Goal: Transaction & Acquisition: Purchase product/service

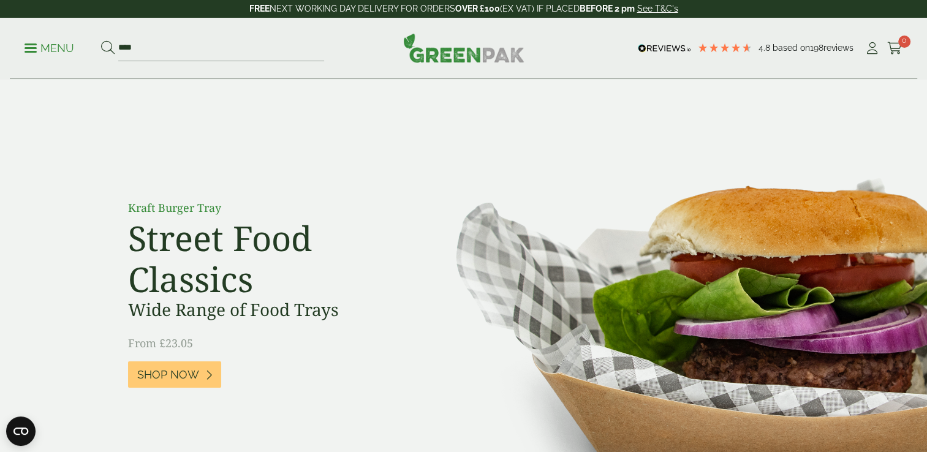
type input "****"
click at [101, 40] on button at bounding box center [107, 48] width 13 height 16
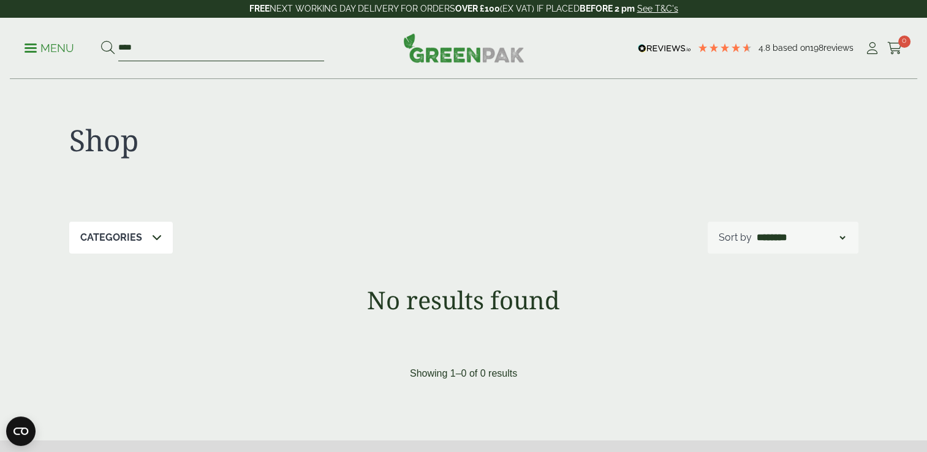
click at [212, 45] on input "****" at bounding box center [221, 49] width 206 height 26
click at [29, 49] on p "Menu" at bounding box center [50, 48] width 50 height 15
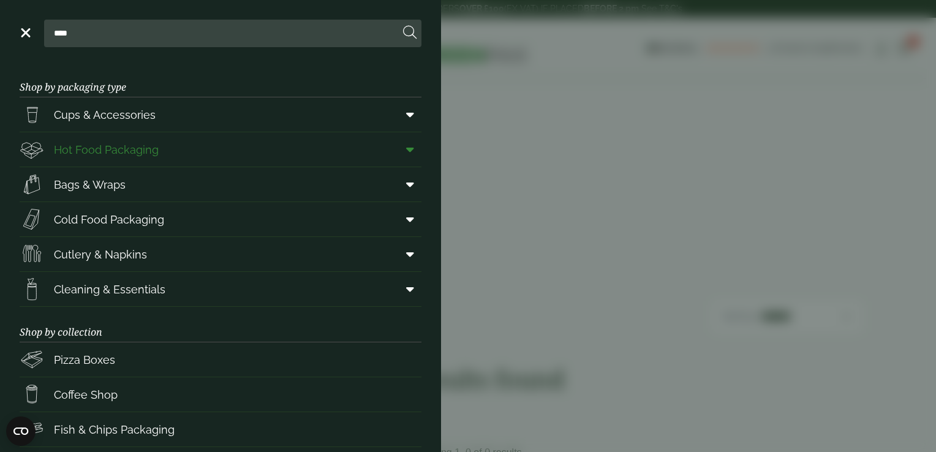
click at [92, 164] on link "Hot Food Packaging" at bounding box center [221, 149] width 402 height 34
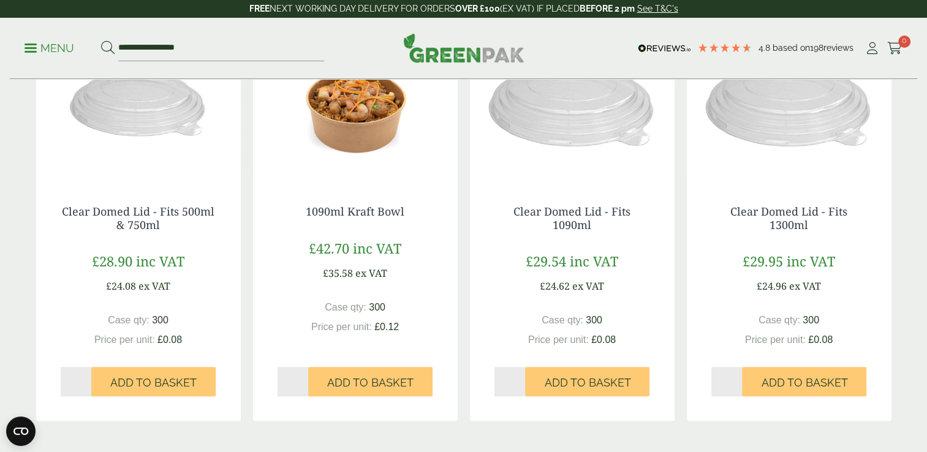
scroll to position [1410, 0]
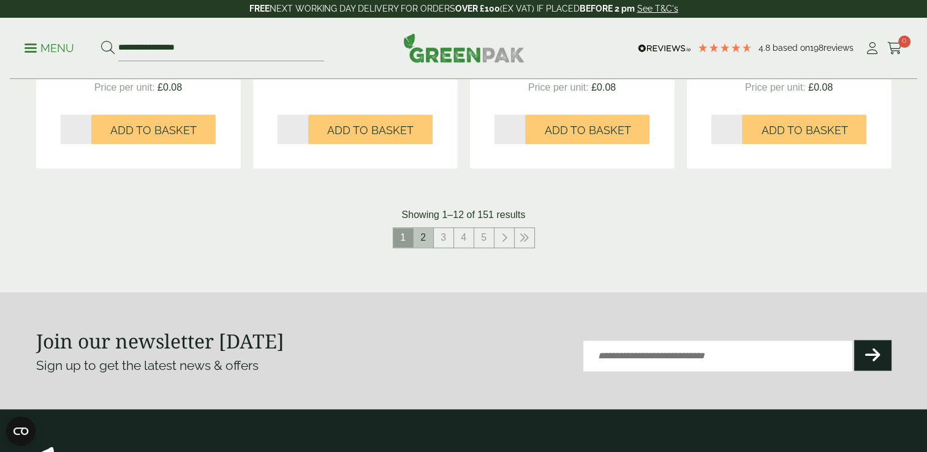
click at [428, 240] on link "2" at bounding box center [424, 238] width 20 height 20
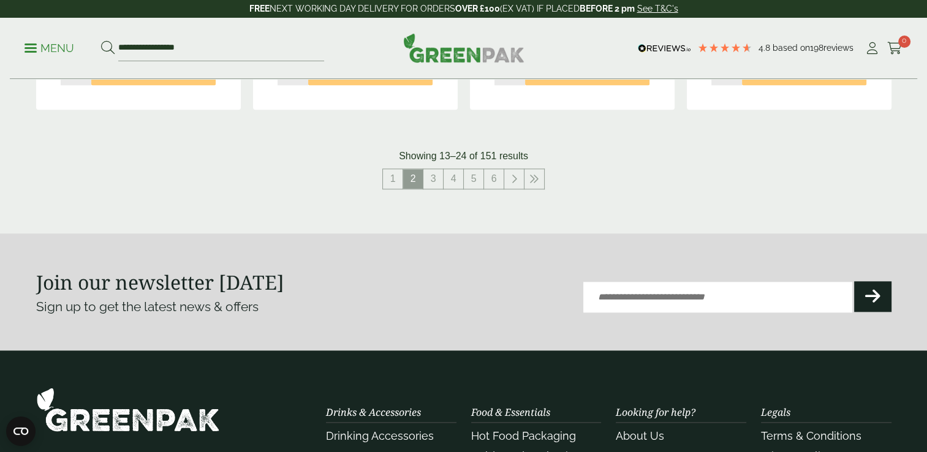
scroll to position [1471, 0]
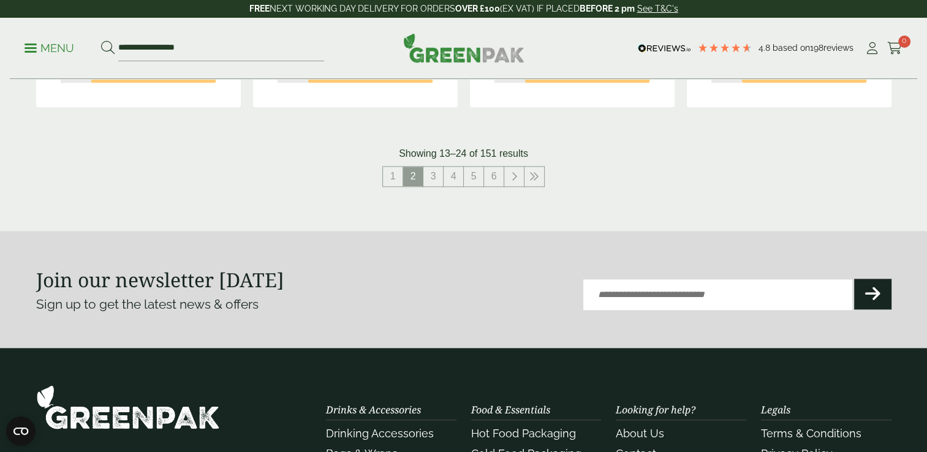
click at [435, 173] on link "3" at bounding box center [433, 177] width 20 height 20
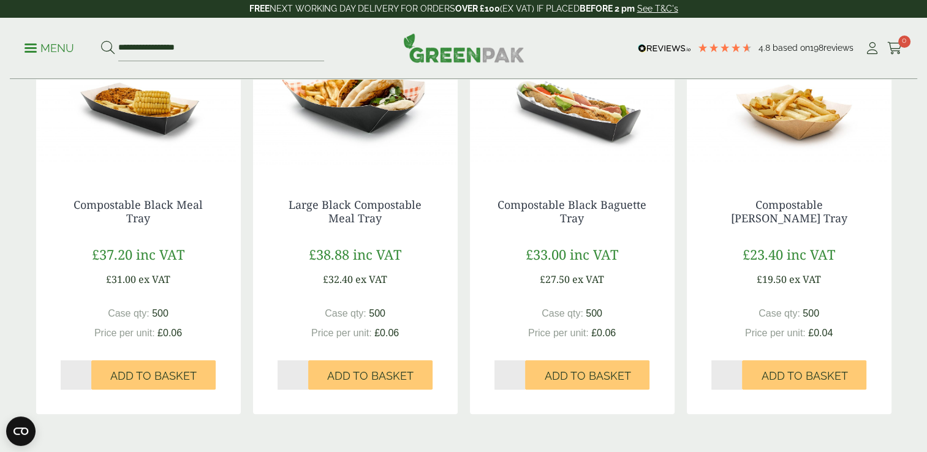
scroll to position [1471, 0]
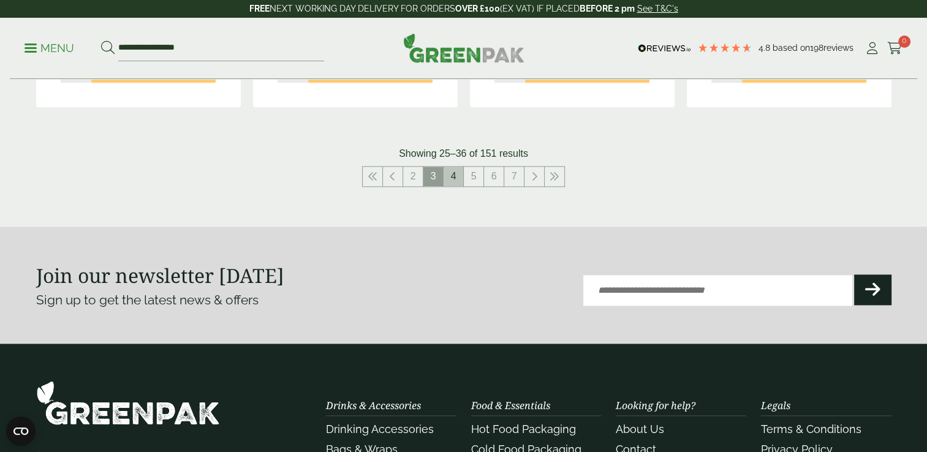
click at [450, 180] on link "4" at bounding box center [454, 177] width 20 height 20
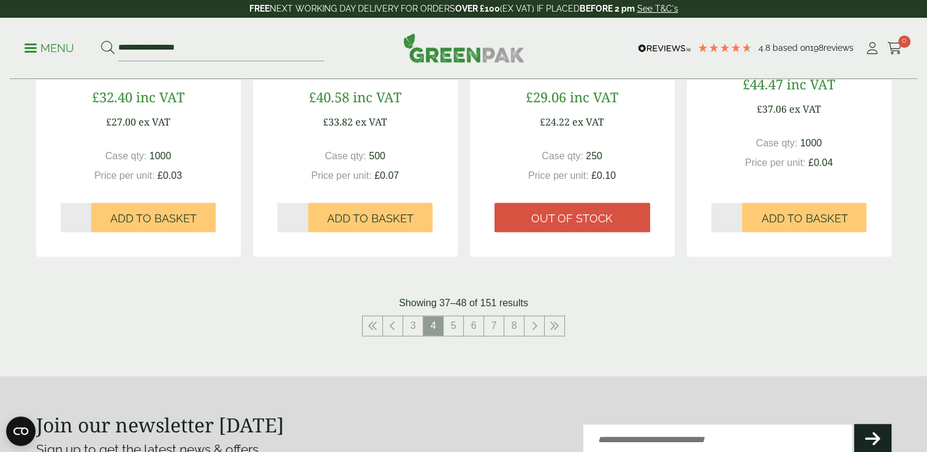
scroll to position [1471, 0]
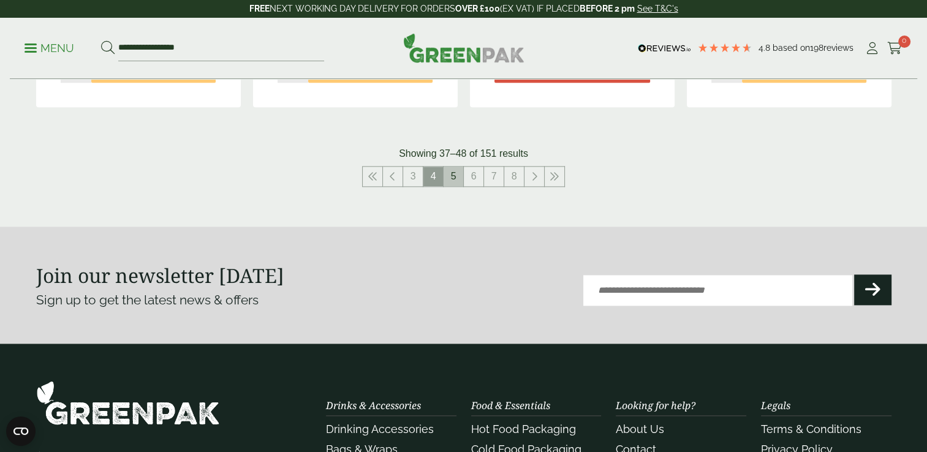
click at [458, 185] on link "5" at bounding box center [454, 177] width 20 height 20
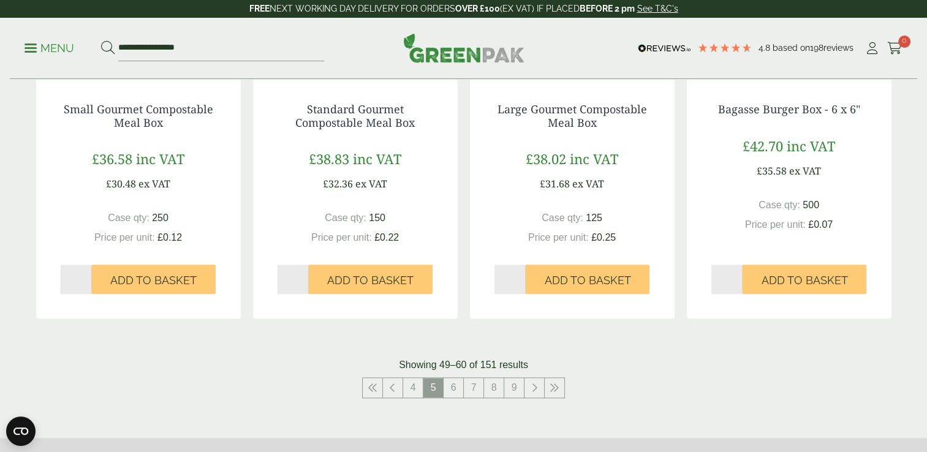
scroll to position [1287, 0]
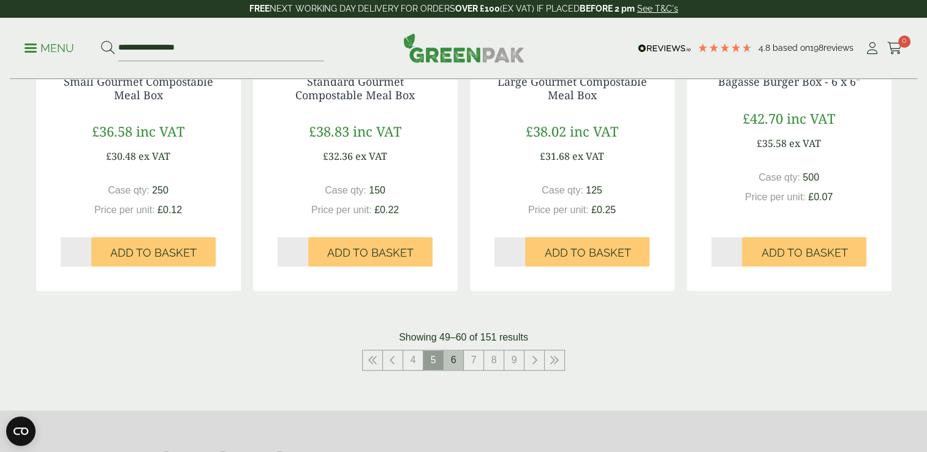
click at [459, 359] on link "6" at bounding box center [454, 361] width 20 height 20
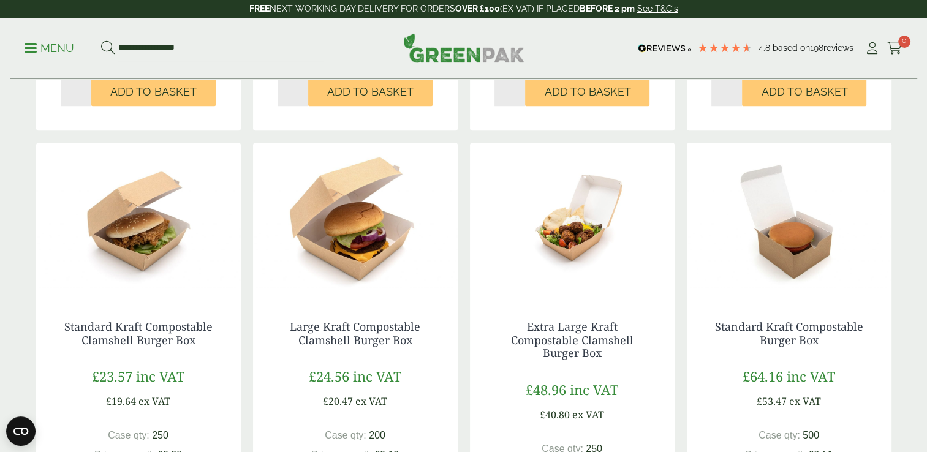
scroll to position [1471, 0]
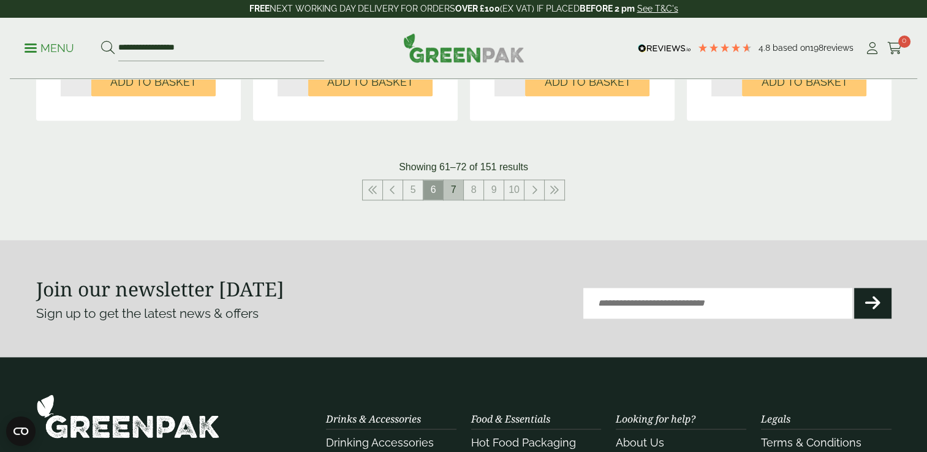
click at [458, 197] on link "7" at bounding box center [454, 190] width 20 height 20
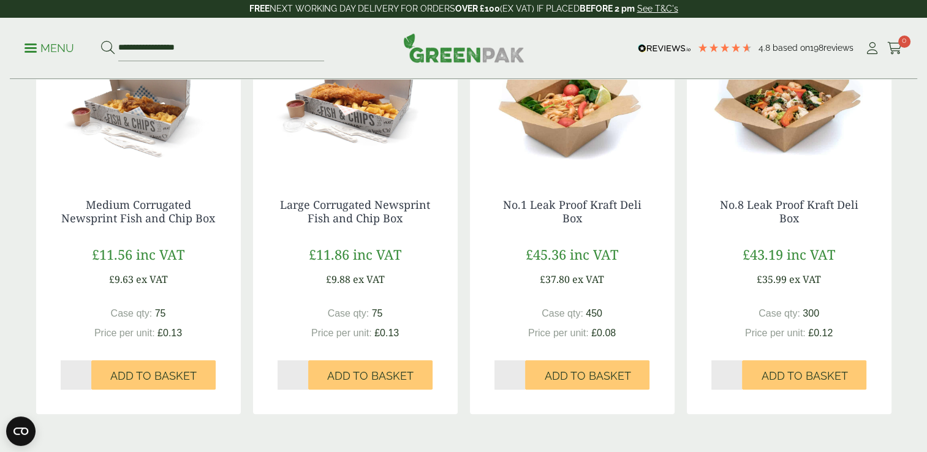
scroll to position [1410, 0]
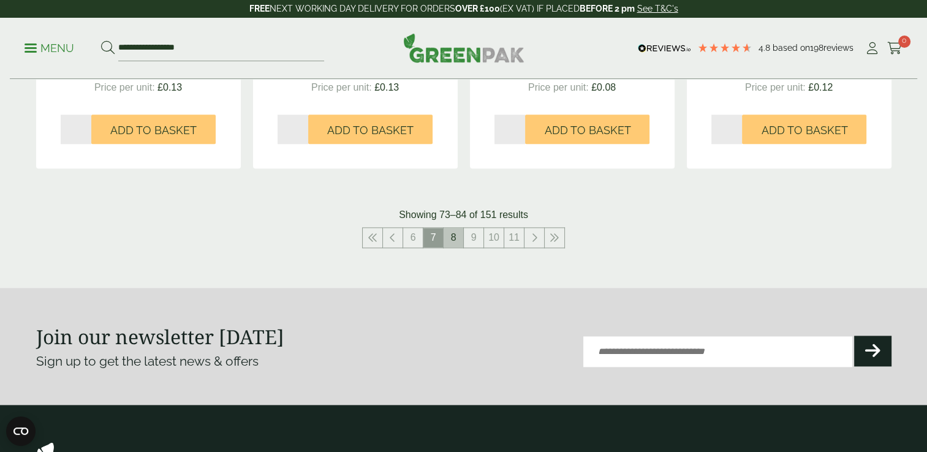
click at [455, 240] on link "8" at bounding box center [454, 238] width 20 height 20
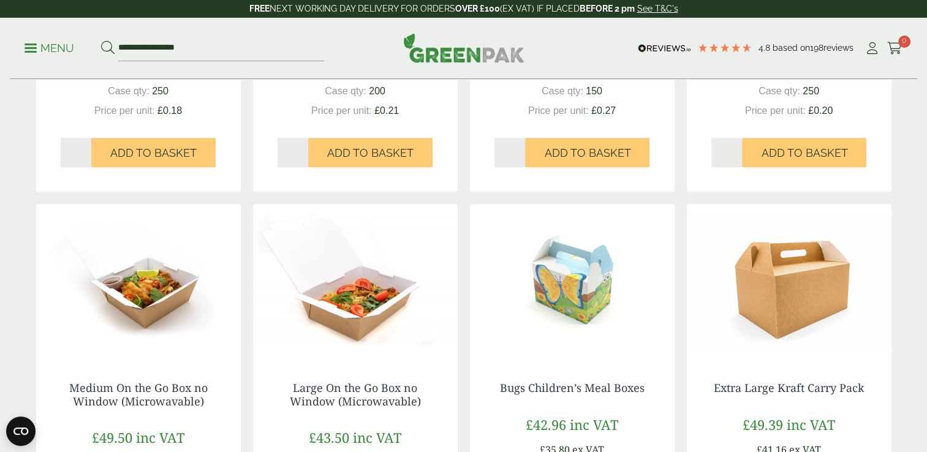
scroll to position [1287, 0]
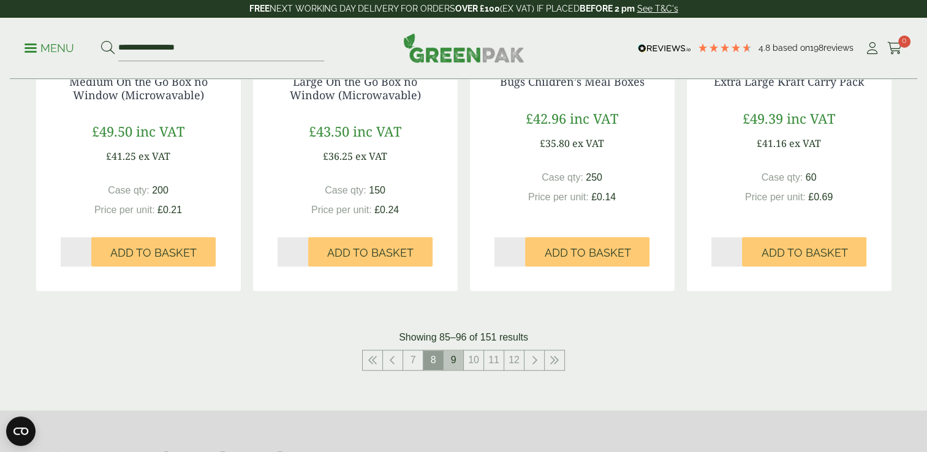
click at [456, 364] on link "9" at bounding box center [454, 361] width 20 height 20
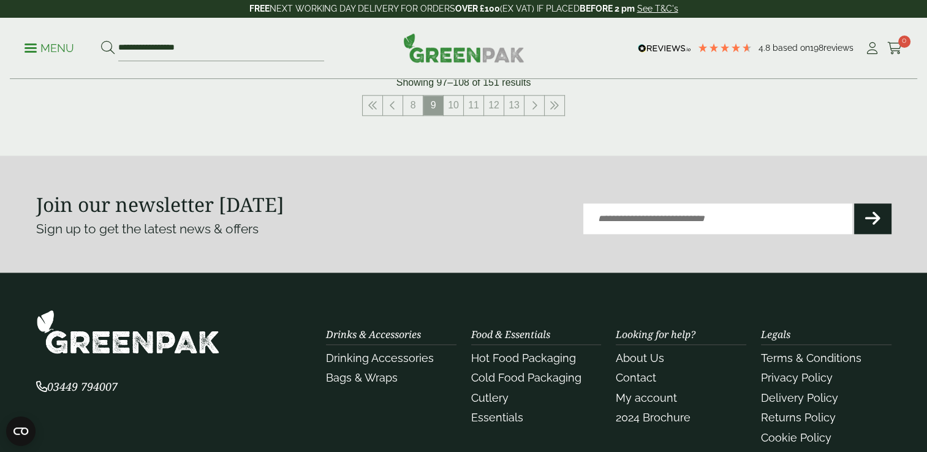
scroll to position [1532, 0]
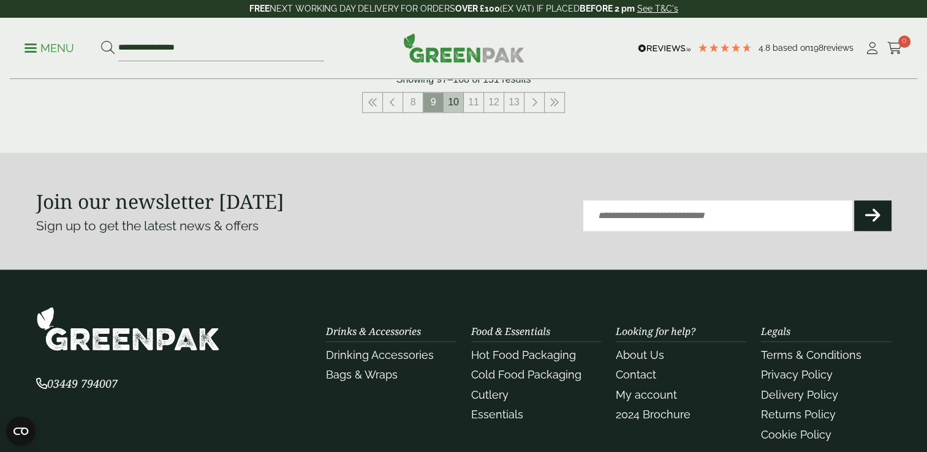
click at [453, 108] on link "10" at bounding box center [454, 103] width 20 height 20
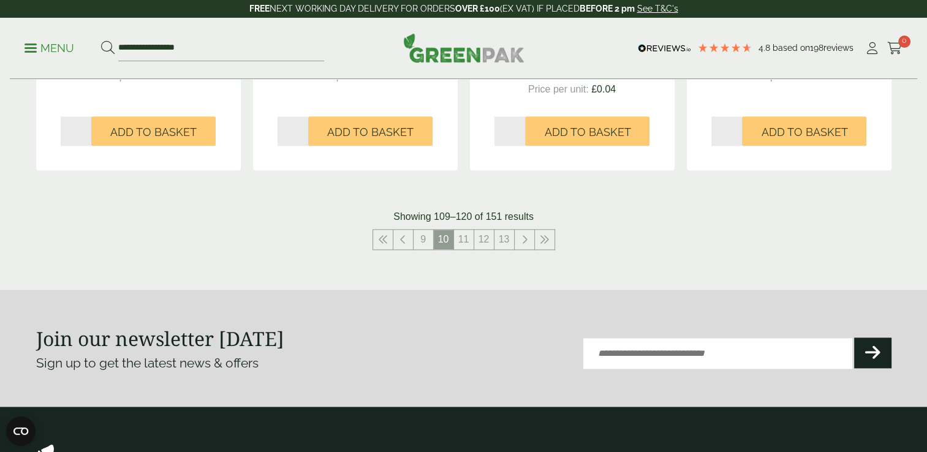
scroll to position [1410, 0]
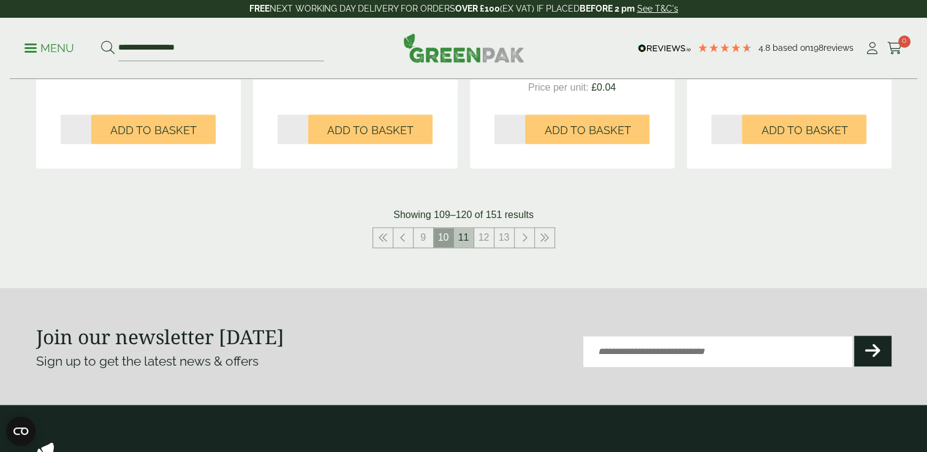
click at [472, 237] on link "11" at bounding box center [464, 238] width 20 height 20
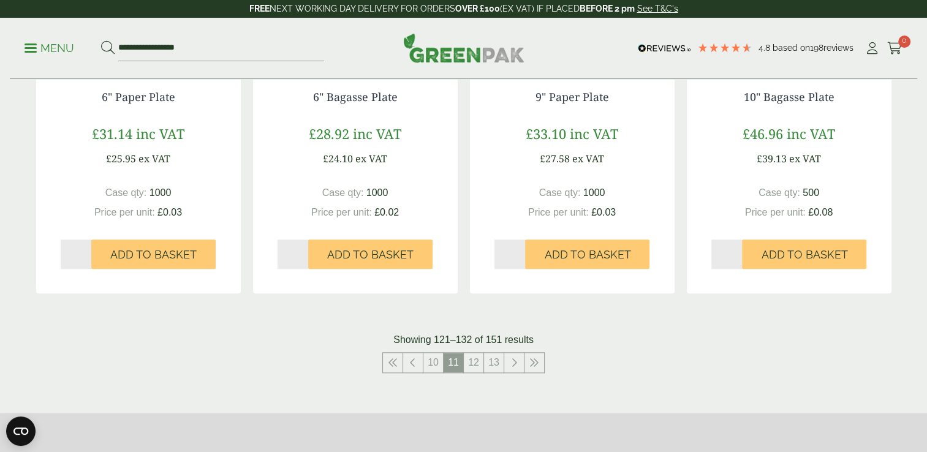
scroll to position [1287, 0]
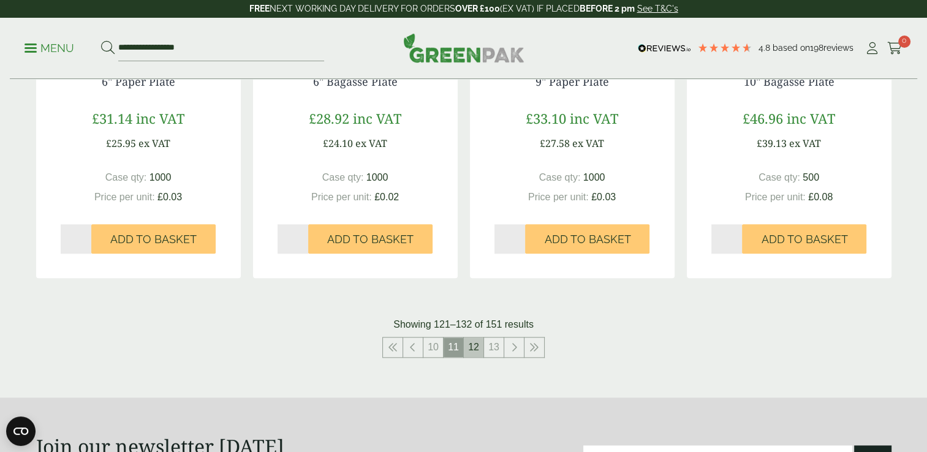
click at [473, 346] on link "12" at bounding box center [474, 348] width 20 height 20
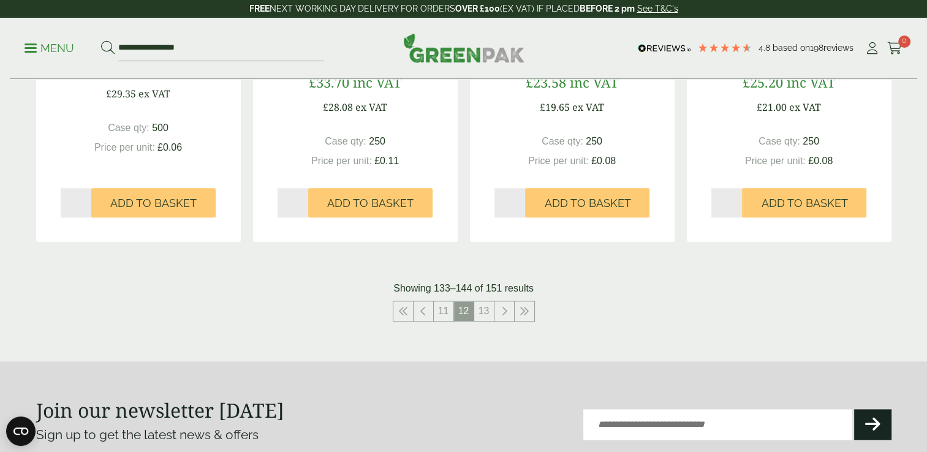
scroll to position [1348, 0]
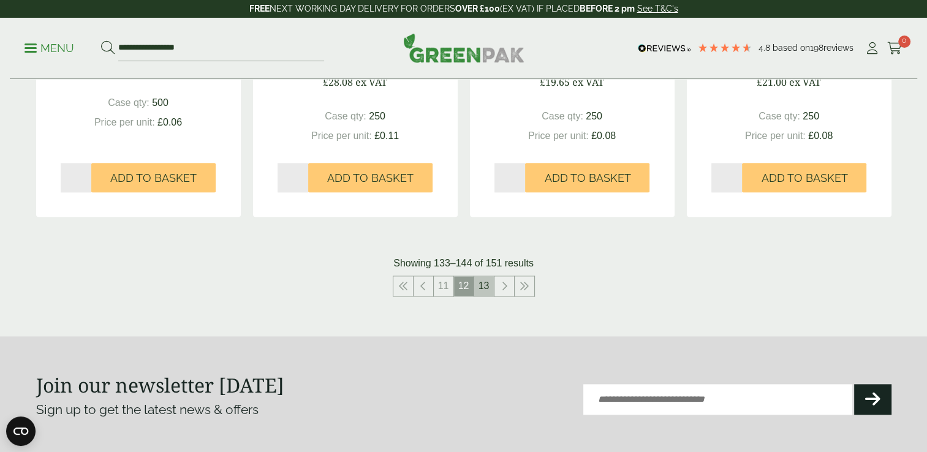
click at [488, 285] on link "13" at bounding box center [484, 286] width 20 height 20
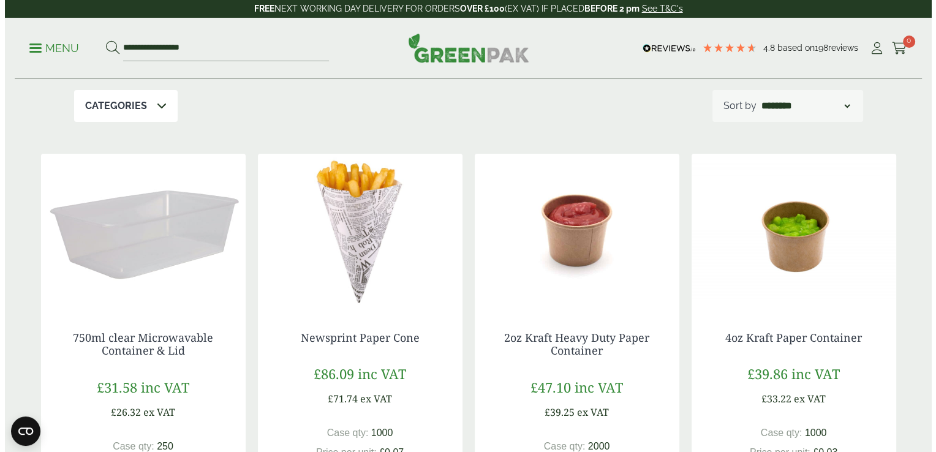
scroll to position [195, 0]
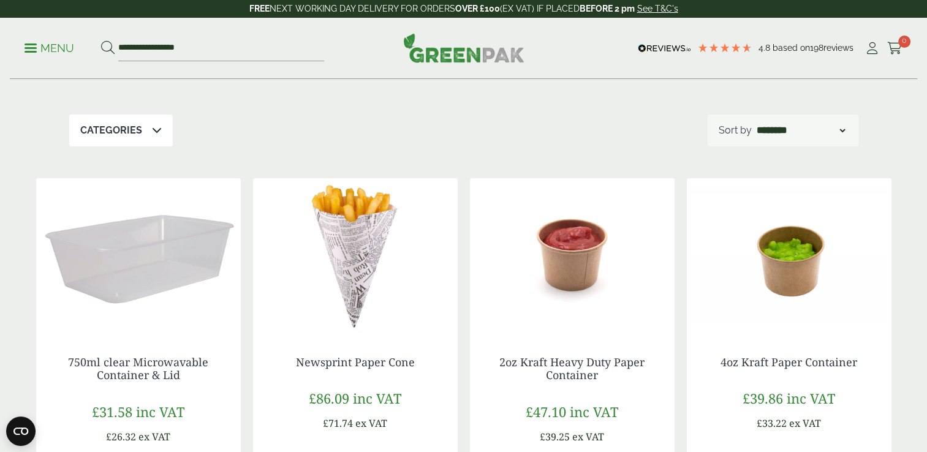
click at [33, 50] on link "Menu" at bounding box center [50, 47] width 50 height 12
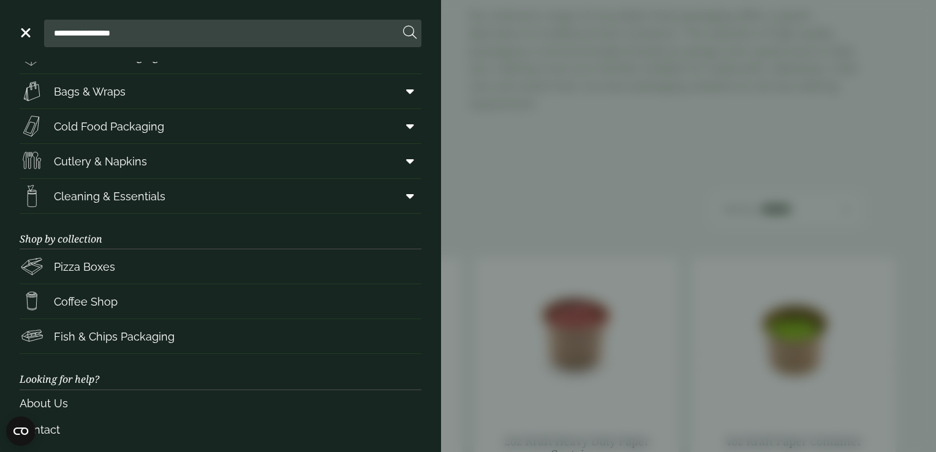
scroll to position [154, 0]
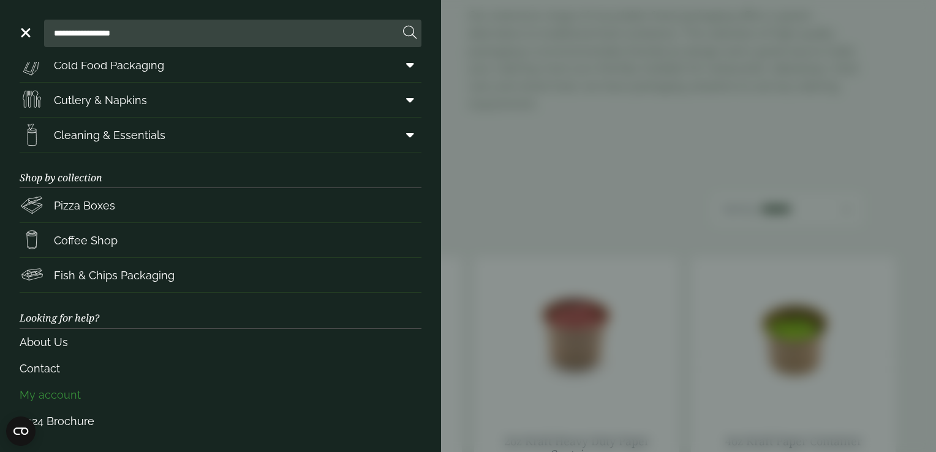
click at [123, 395] on link "My account" at bounding box center [221, 395] width 402 height 26
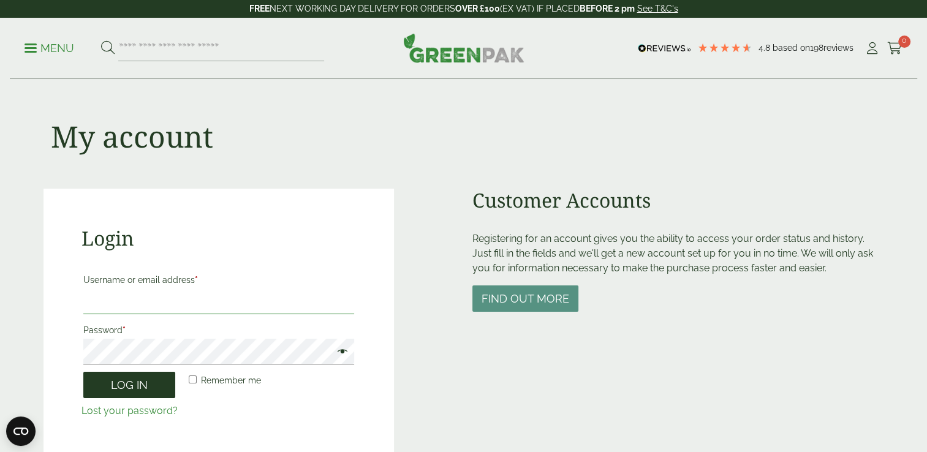
type input "**********"
click at [134, 379] on button "Log in" at bounding box center [129, 385] width 92 height 26
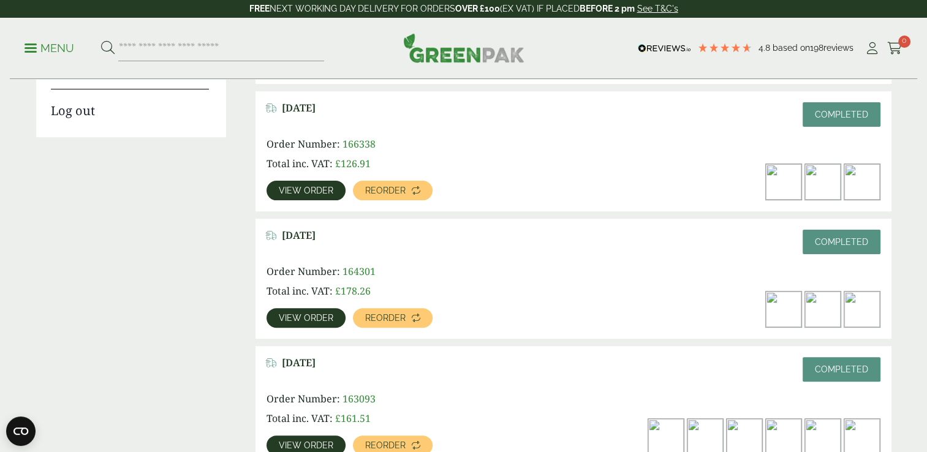
scroll to position [306, 0]
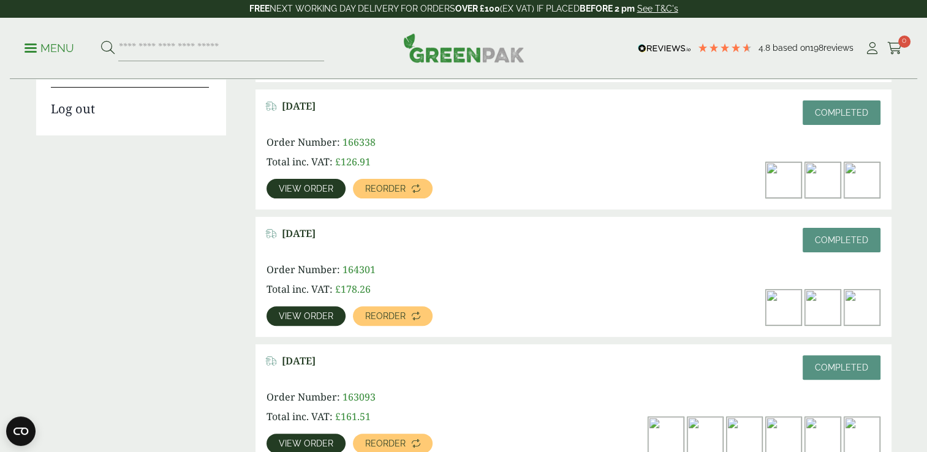
click at [293, 316] on span "View order" at bounding box center [306, 316] width 55 height 9
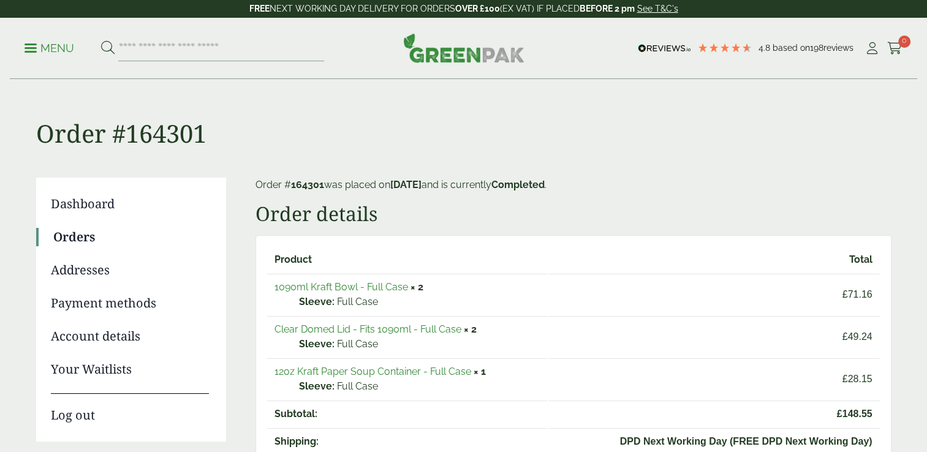
scroll to position [61, 0]
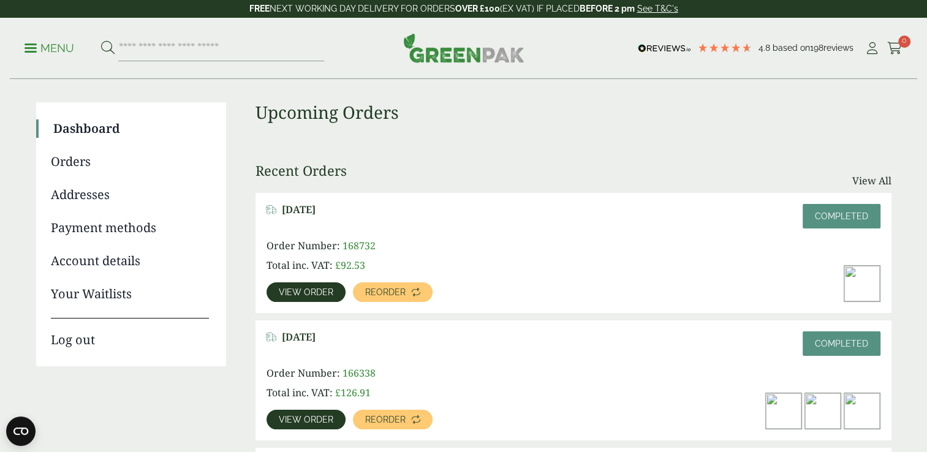
scroll to position [59, 0]
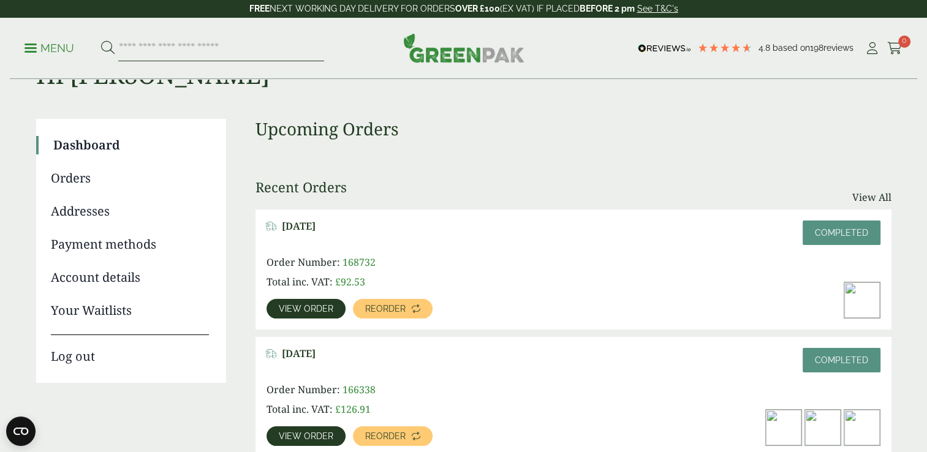
click at [129, 45] on input "search" at bounding box center [221, 49] width 206 height 26
type input "******"
click at [101, 40] on button at bounding box center [107, 48] width 13 height 16
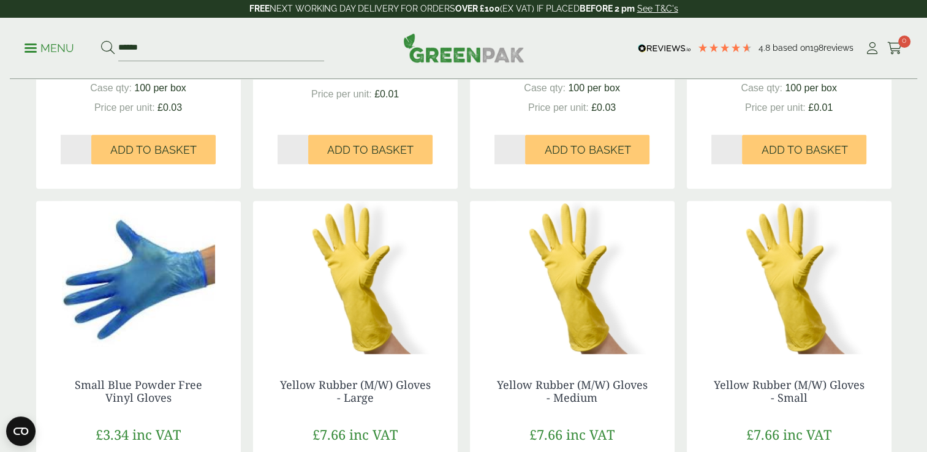
scroll to position [490, 0]
click at [327, 254] on img at bounding box center [355, 277] width 205 height 153
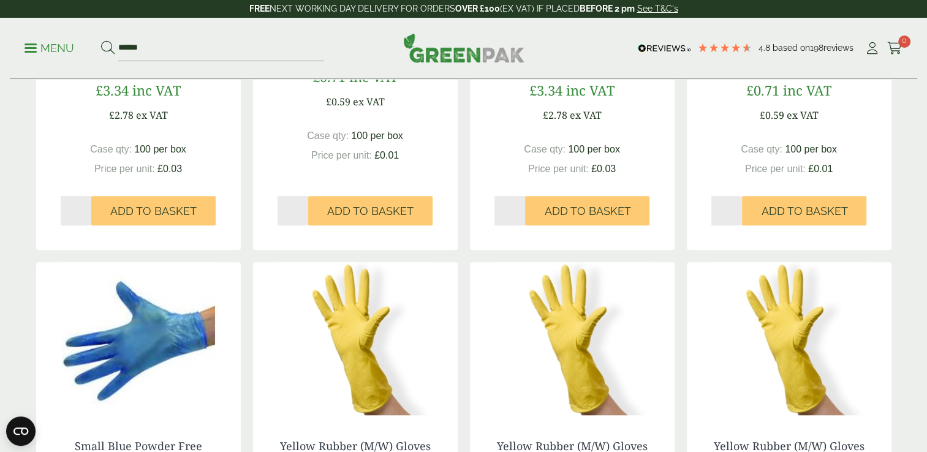
scroll to position [123, 0]
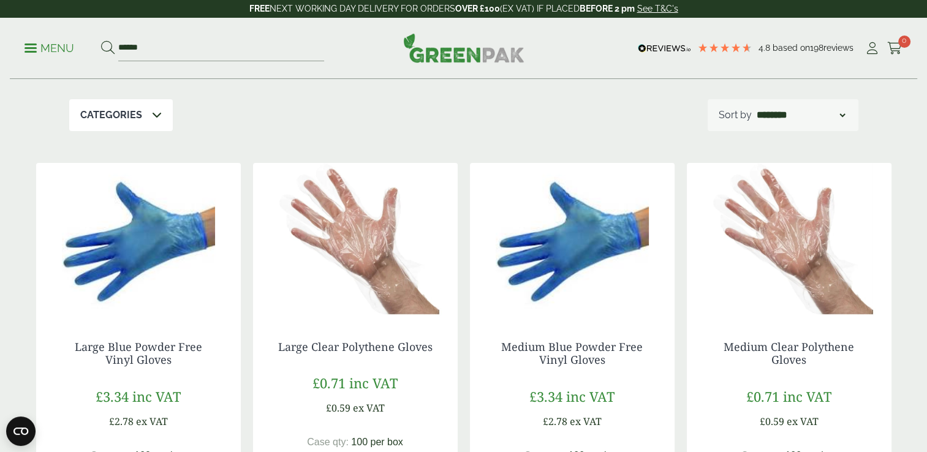
click at [154, 227] on img at bounding box center [138, 239] width 205 height 153
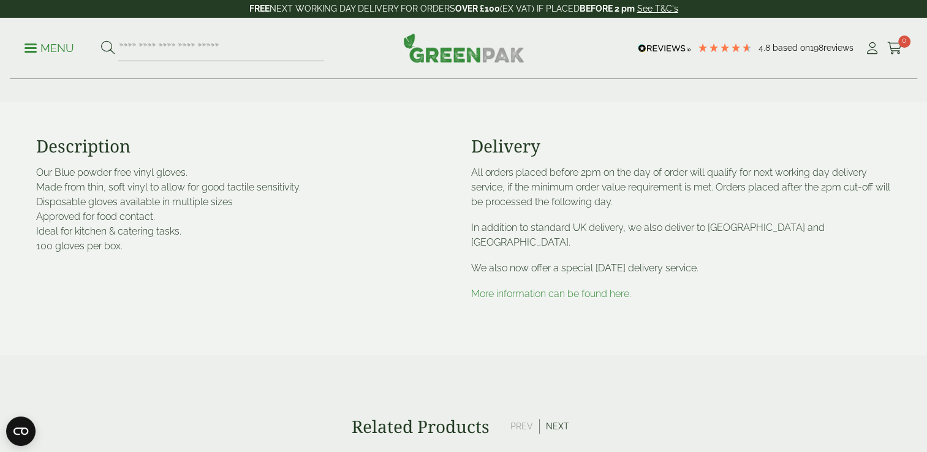
scroll to position [368, 0]
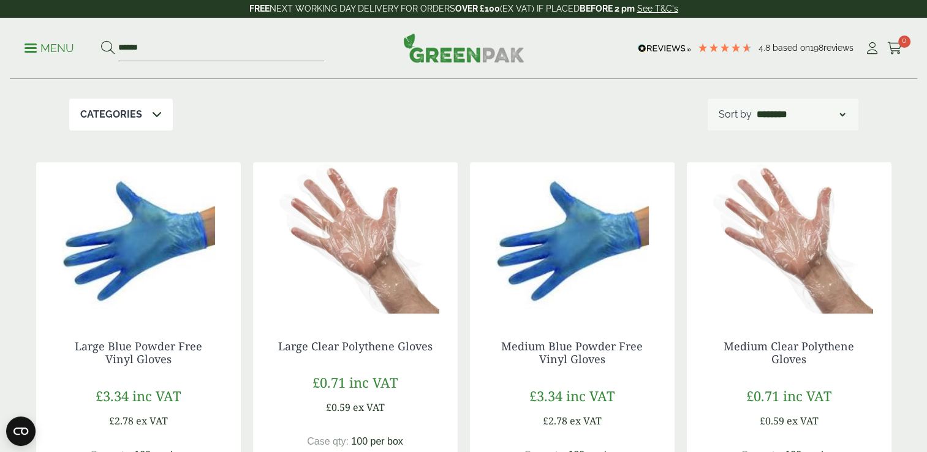
scroll to position [123, 0]
click at [867, 50] on icon at bounding box center [872, 48] width 15 height 12
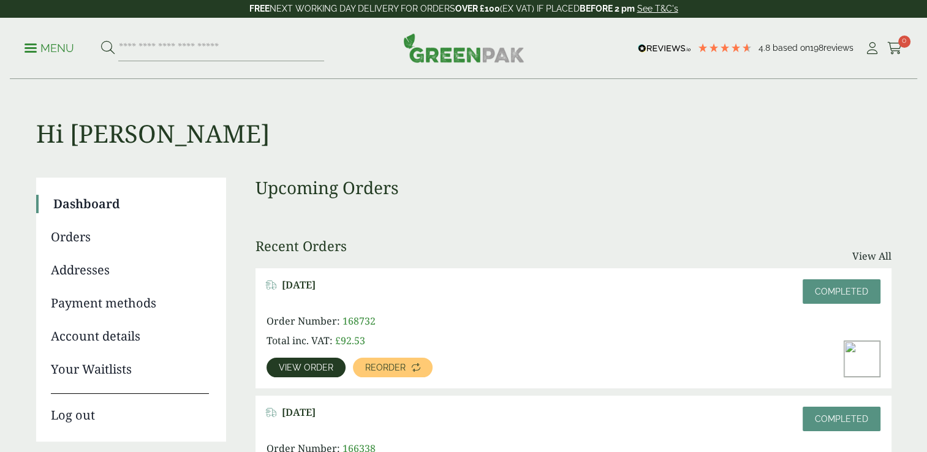
click at [324, 368] on span "View order" at bounding box center [306, 367] width 55 height 9
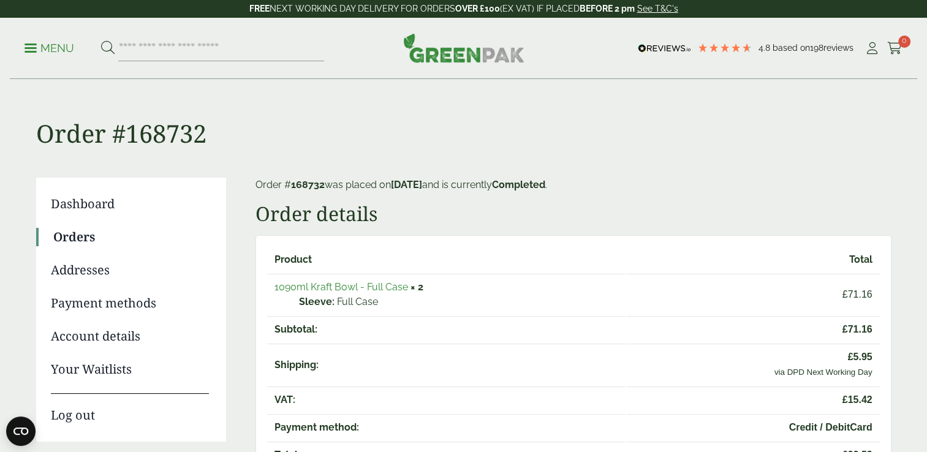
click at [377, 289] on link "1090ml Kraft Bowl - Full Case" at bounding box center [342, 287] width 134 height 12
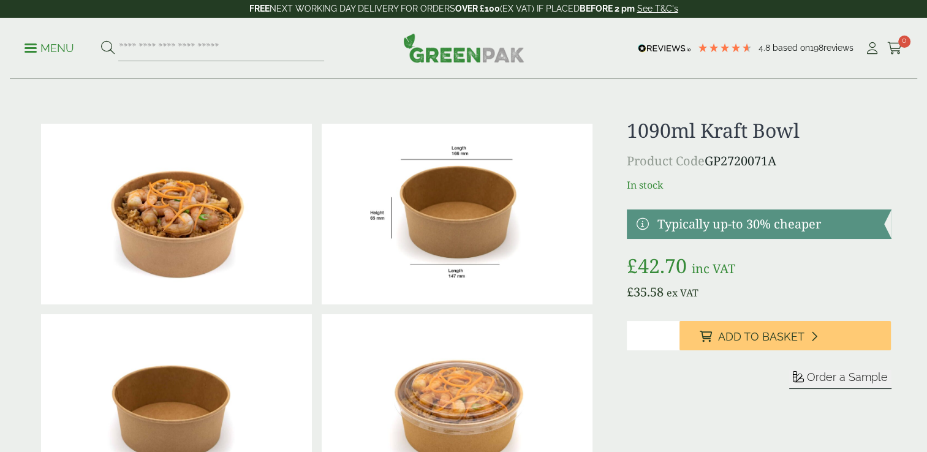
click at [670, 335] on input "*" at bounding box center [653, 335] width 53 height 29
click at [669, 334] on input "*" at bounding box center [653, 335] width 53 height 29
type input "*"
click at [672, 340] on input "*" at bounding box center [653, 335] width 53 height 29
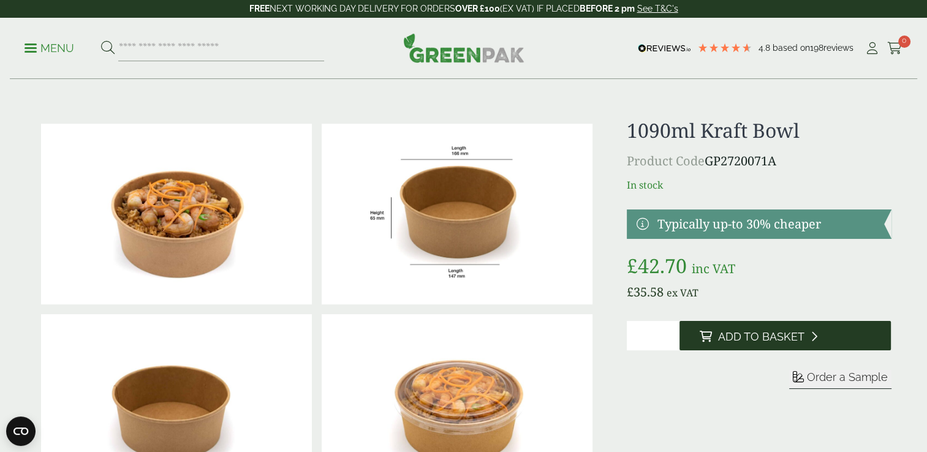
drag, startPoint x: 731, startPoint y: 335, endPoint x: 707, endPoint y: 344, distance: 26.4
click at [732, 335] on span "Add to Basket" at bounding box center [761, 336] width 86 height 13
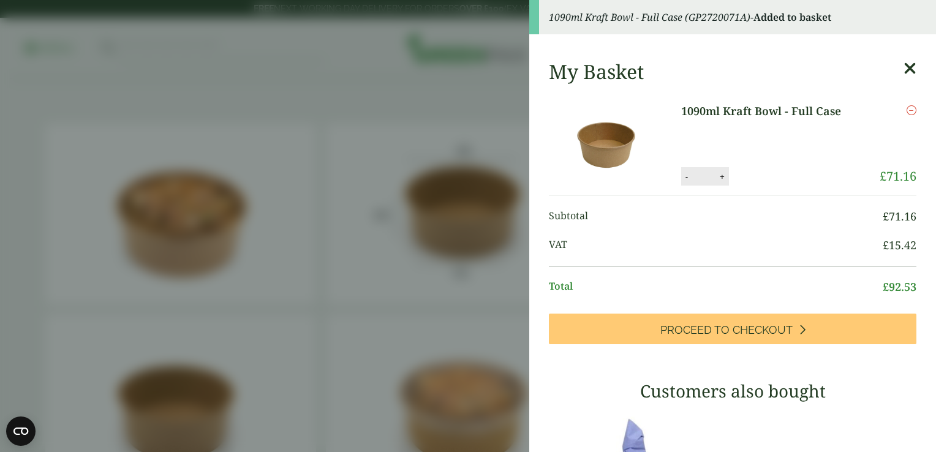
click at [904, 67] on icon at bounding box center [910, 68] width 13 height 17
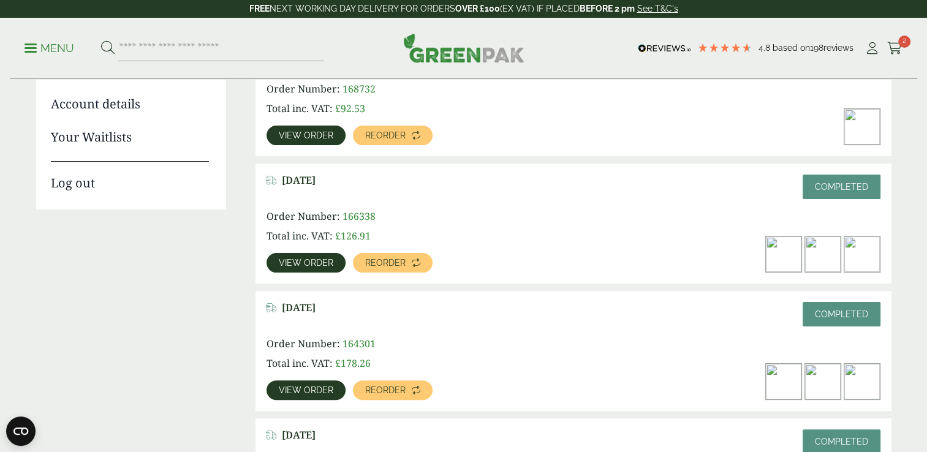
scroll to position [245, 0]
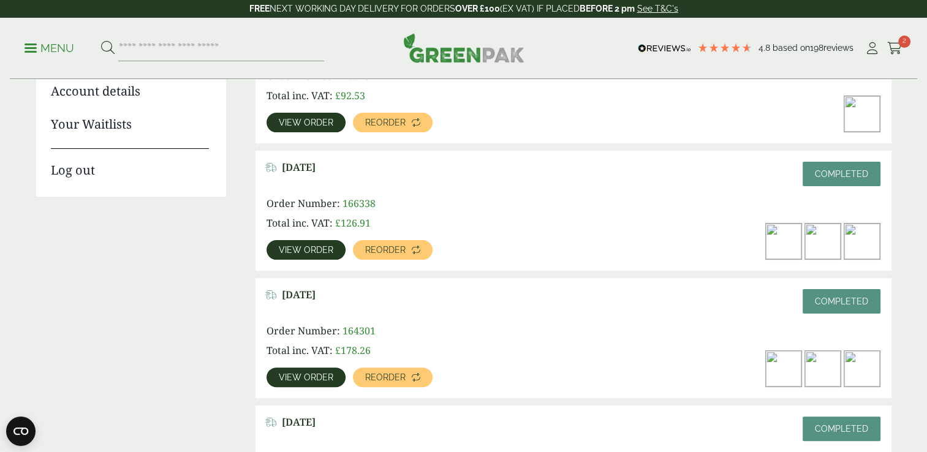
click at [309, 251] on span "View order" at bounding box center [306, 250] width 55 height 9
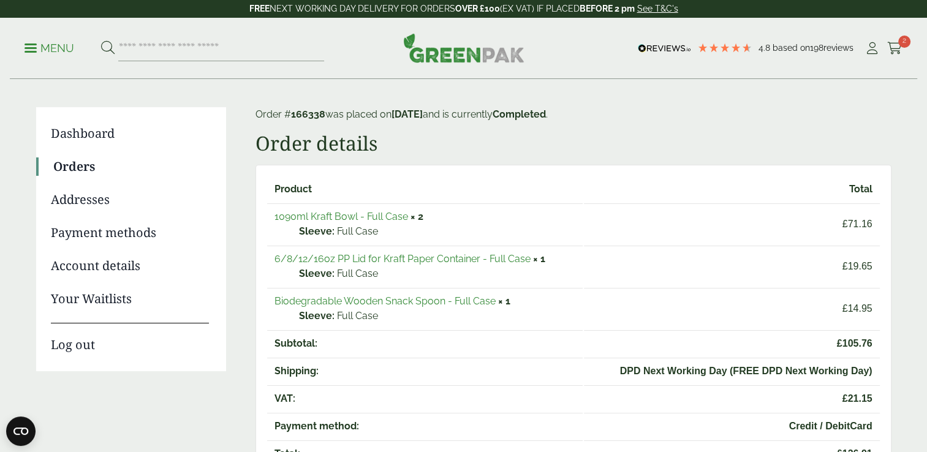
scroll to position [123, 0]
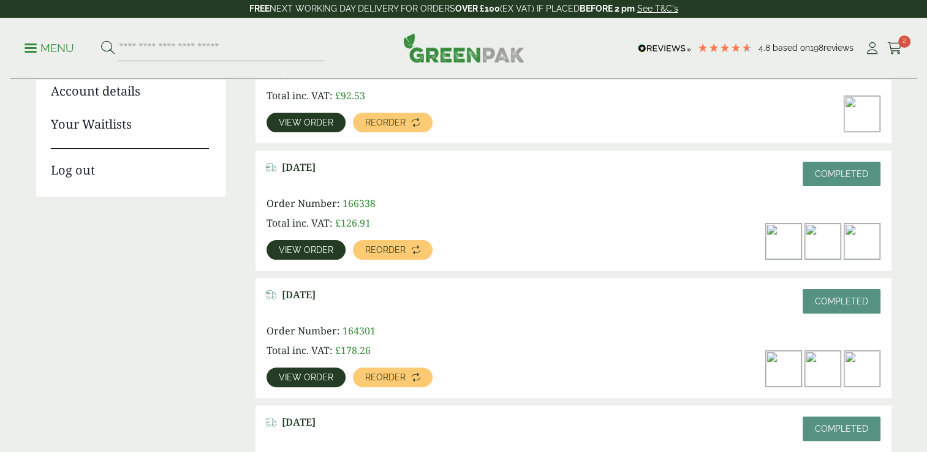
scroll to position [245, 0]
click at [304, 378] on span "View order" at bounding box center [306, 377] width 55 height 9
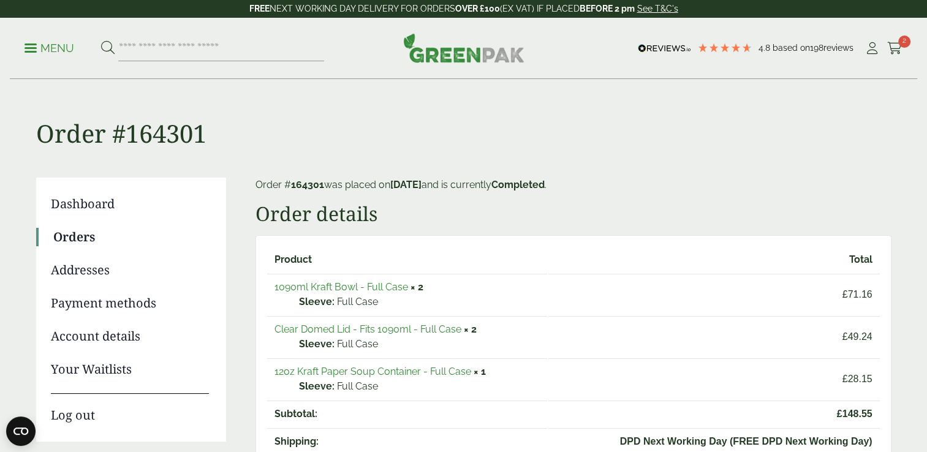
click at [408, 328] on link "Clear Domed Lid - Fits 1090ml - Full Case" at bounding box center [368, 330] width 187 height 12
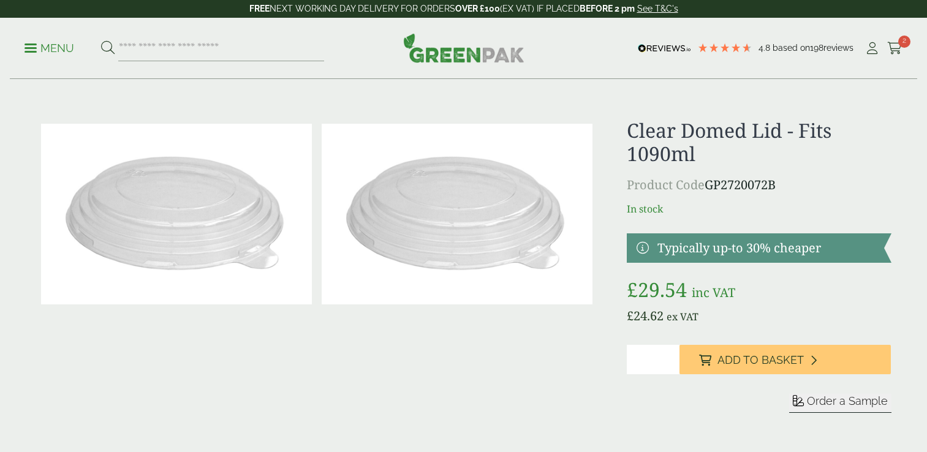
click at [731, 362] on span "Add to Basket" at bounding box center [761, 360] width 86 height 13
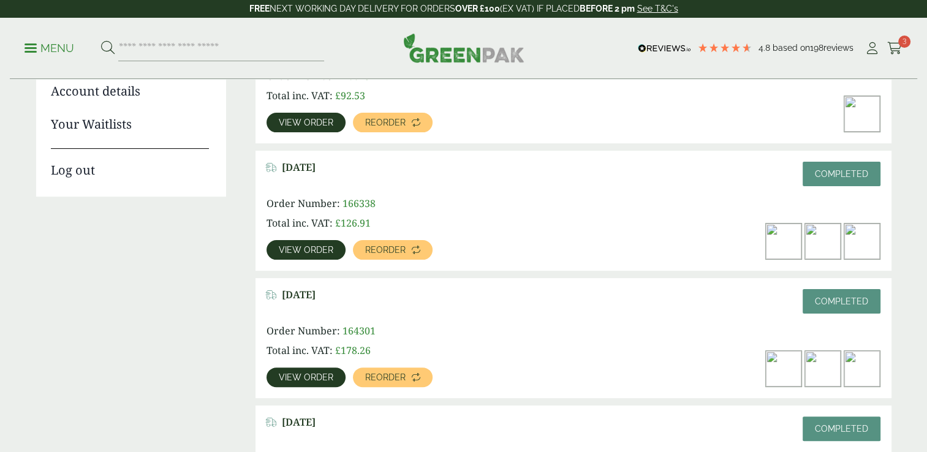
scroll to position [245, 0]
click at [310, 374] on span "View order" at bounding box center [306, 377] width 55 height 9
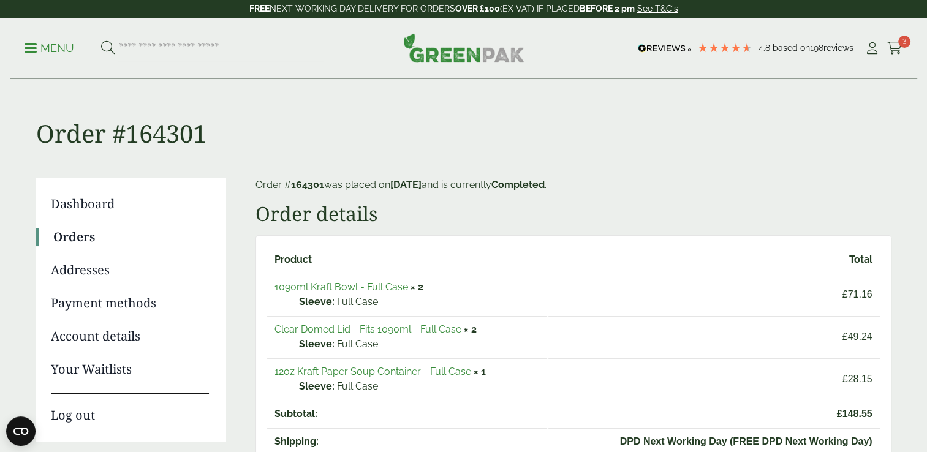
click at [310, 373] on link "12oz Kraft Paper Soup Container - Full Case" at bounding box center [373, 372] width 197 height 12
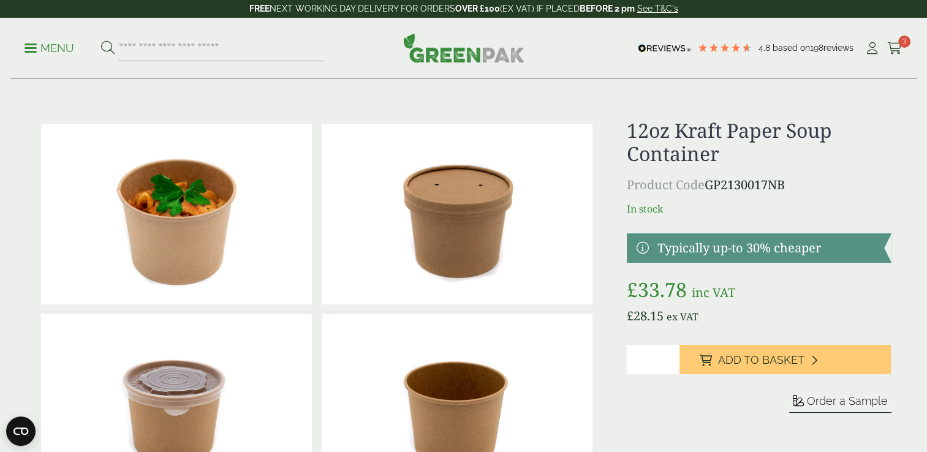
click at [728, 354] on span "Add to Basket" at bounding box center [761, 360] width 86 height 13
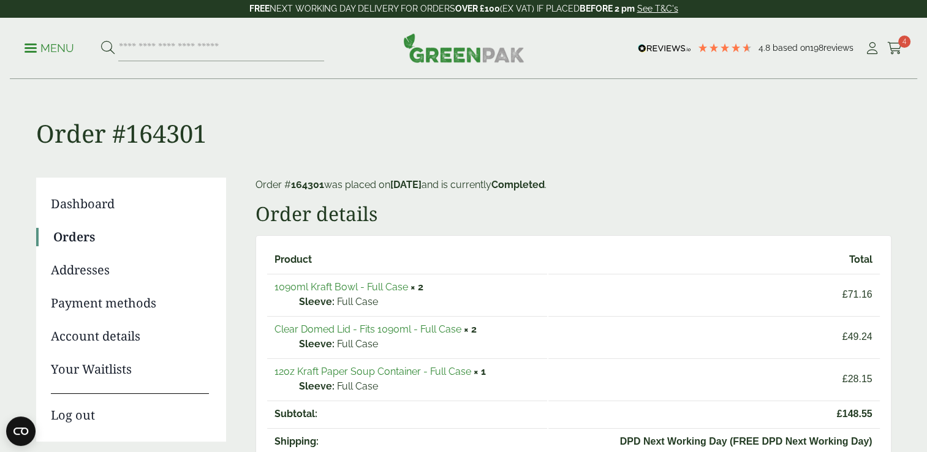
click at [897, 47] on icon at bounding box center [894, 48] width 15 height 12
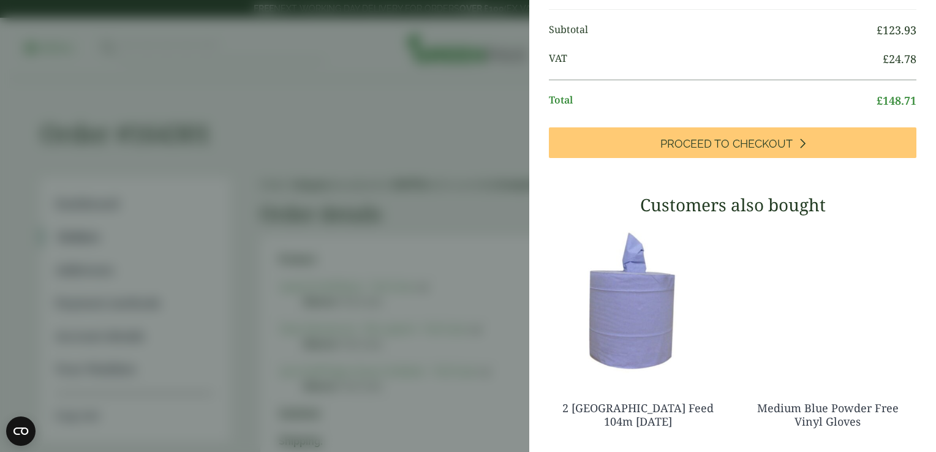
scroll to position [228, 0]
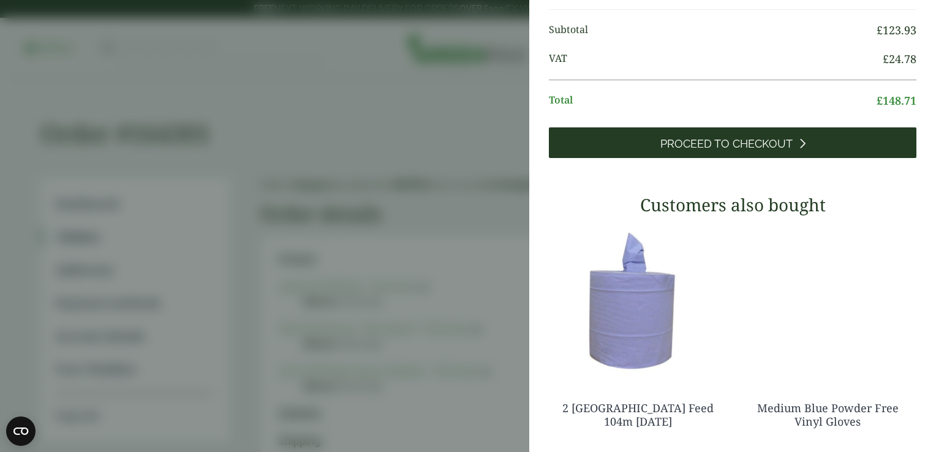
click at [778, 158] on link "Proceed to Checkout" at bounding box center [733, 142] width 368 height 31
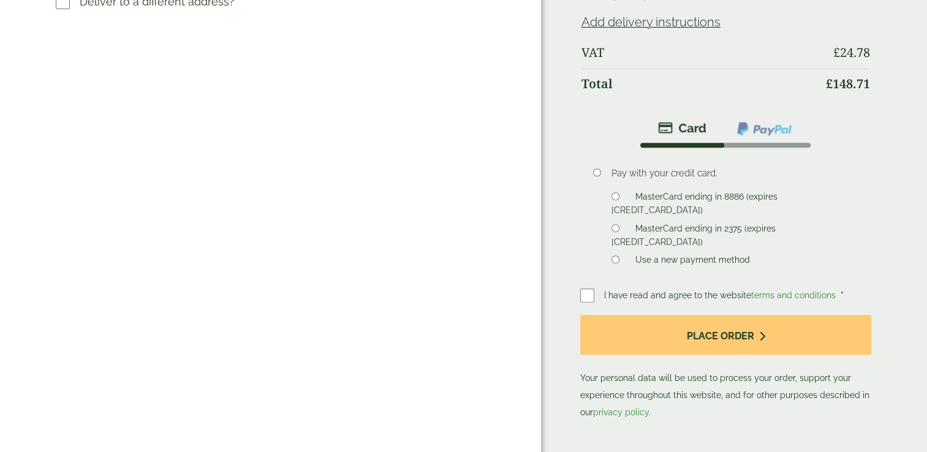
scroll to position [552, 0]
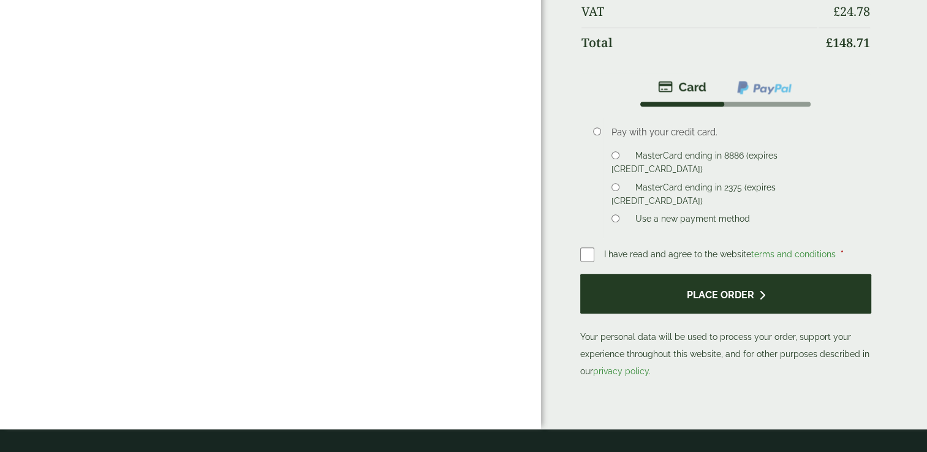
click at [605, 274] on button "Place order" at bounding box center [726, 294] width 292 height 40
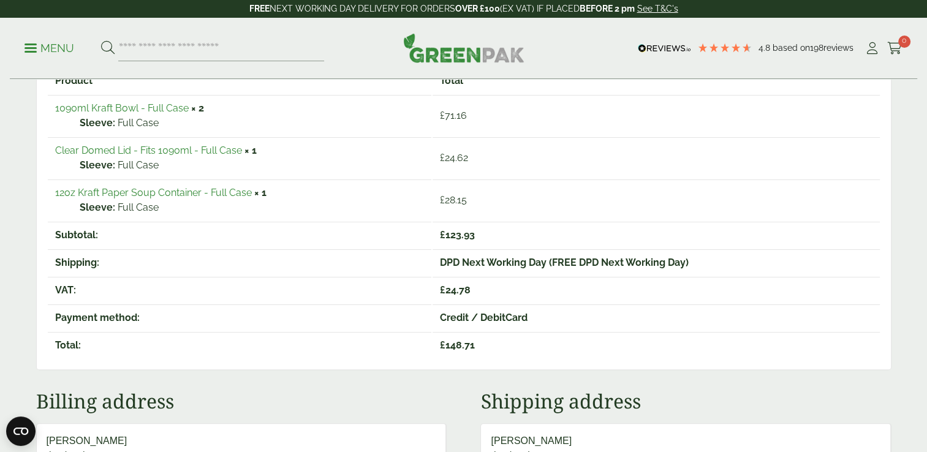
scroll to position [245, 0]
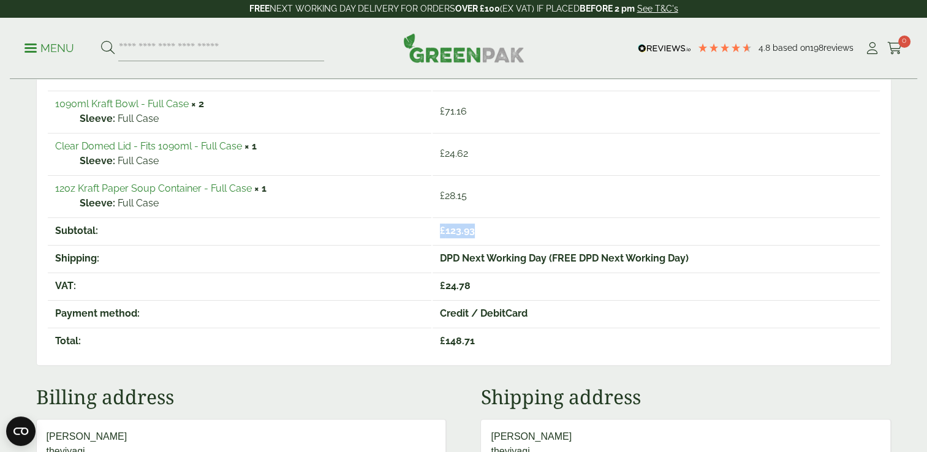
drag, startPoint x: 473, startPoint y: 232, endPoint x: 439, endPoint y: 233, distance: 33.7
click at [440, 233] on span "£ 123.93" at bounding box center [457, 231] width 35 height 12
drag, startPoint x: 439, startPoint y: 233, endPoint x: 439, endPoint y: 283, distance: 49.6
click at [439, 283] on td "£ 24.78" at bounding box center [656, 286] width 447 height 26
drag, startPoint x: 439, startPoint y: 283, endPoint x: 370, endPoint y: 323, distance: 80.7
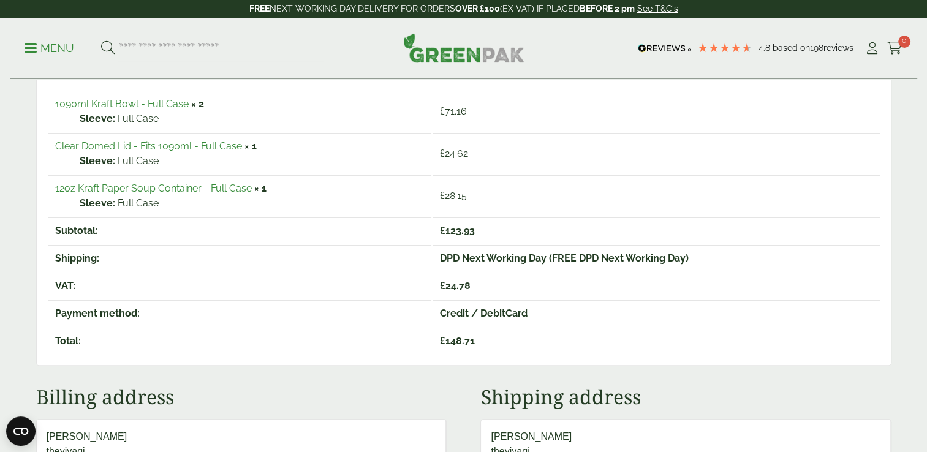
click at [370, 323] on th "Payment method:" at bounding box center [240, 313] width 384 height 26
